Goal: Navigation & Orientation: Find specific page/section

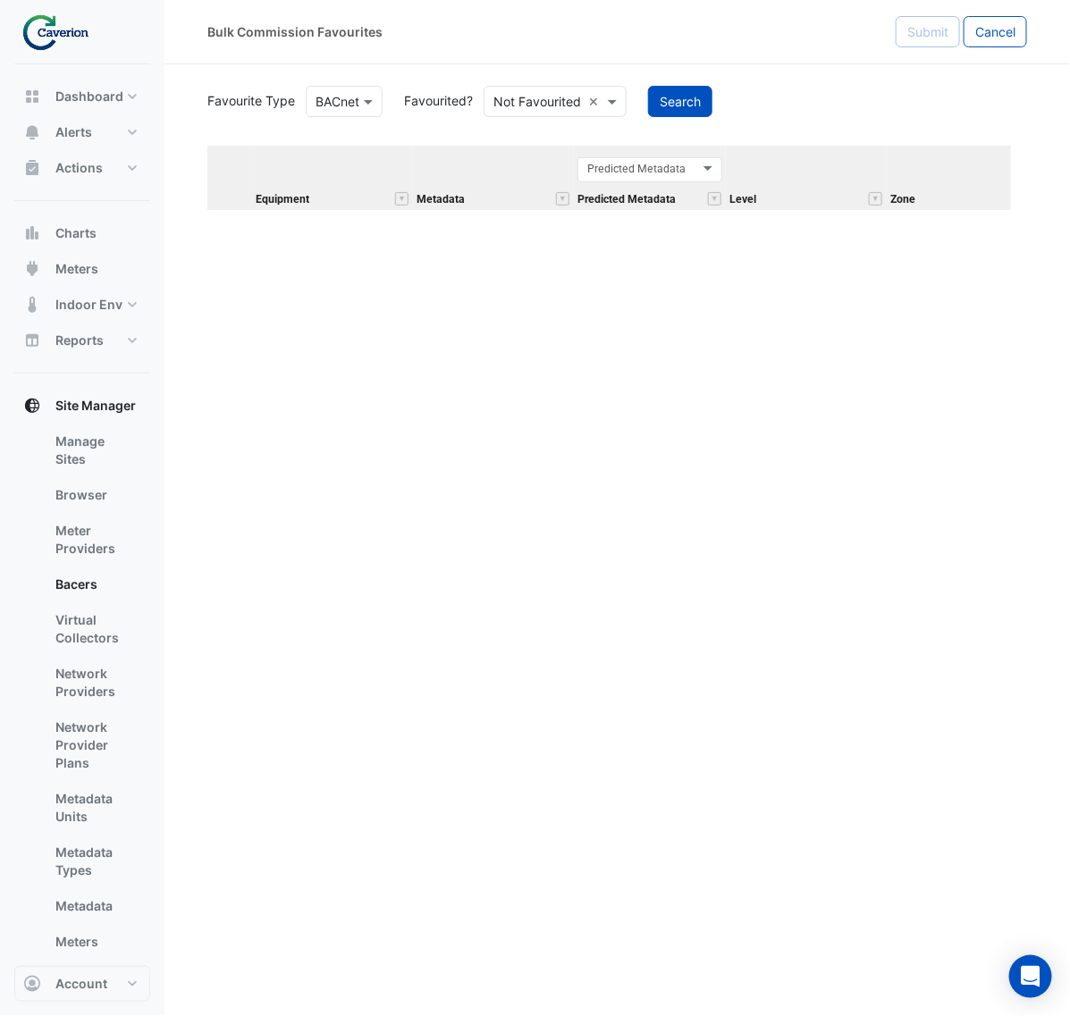
scroll to position [4374, 0]
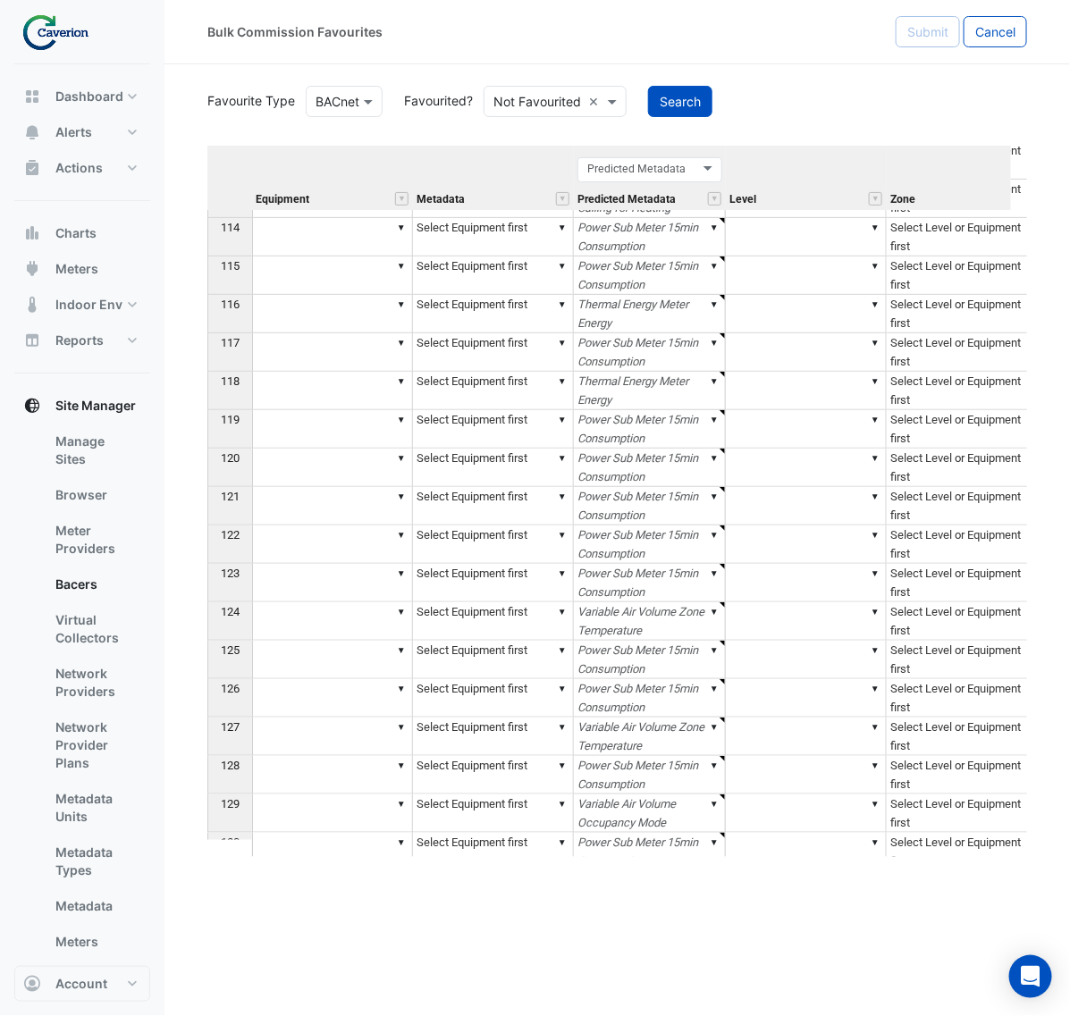
click at [65, 51] on div at bounding box center [82, 32] width 136 height 64
click at [63, 34] on img at bounding box center [61, 32] width 80 height 36
click at [1, 38] on nav "Dashboard Portfolio Ratings Performance Alerts Site Rules Templates Actions Sit…" at bounding box center [82, 508] width 164 height 1016
click at [81, 27] on img at bounding box center [61, 32] width 80 height 36
click at [96, 134] on button "Alerts" at bounding box center [82, 132] width 136 height 36
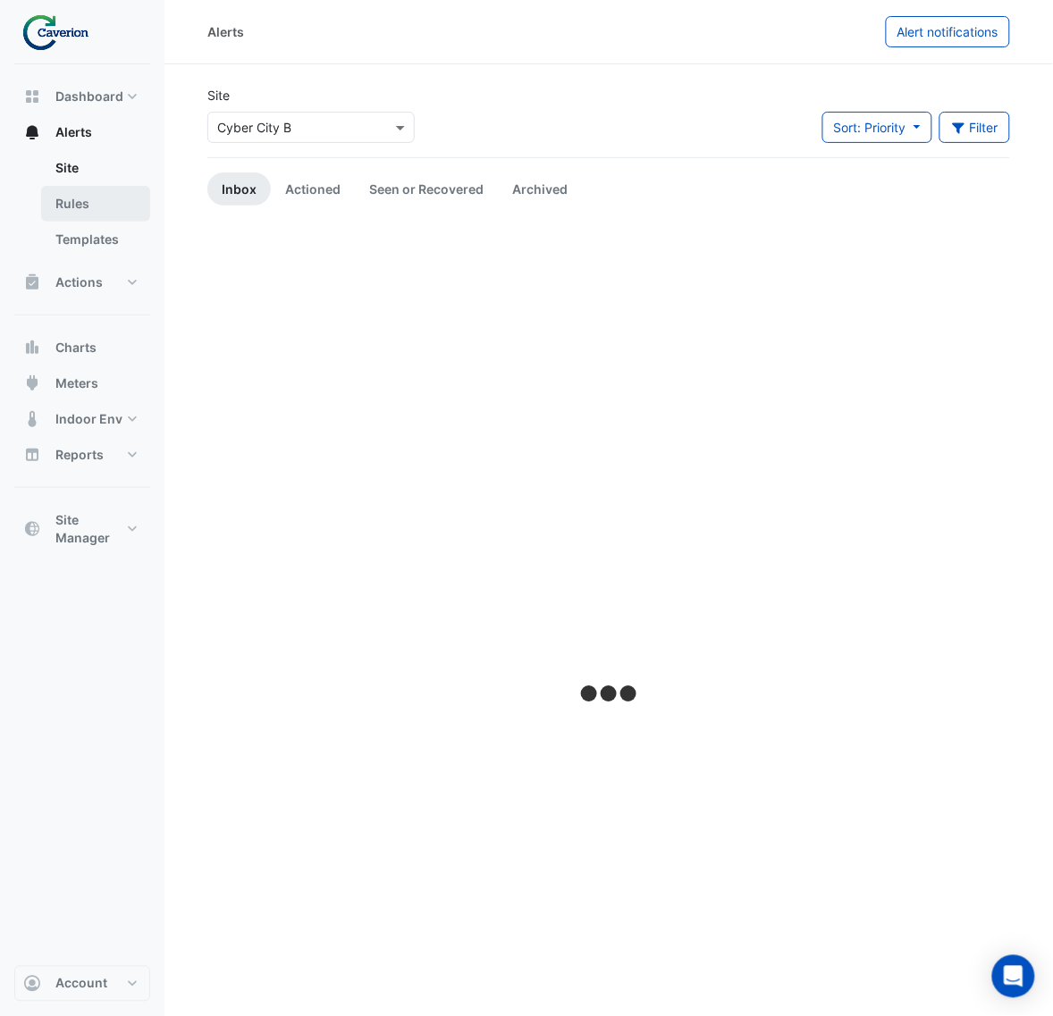
click at [78, 190] on link "Rules" at bounding box center [95, 204] width 109 height 36
